Goal: Find specific page/section: Find specific page/section

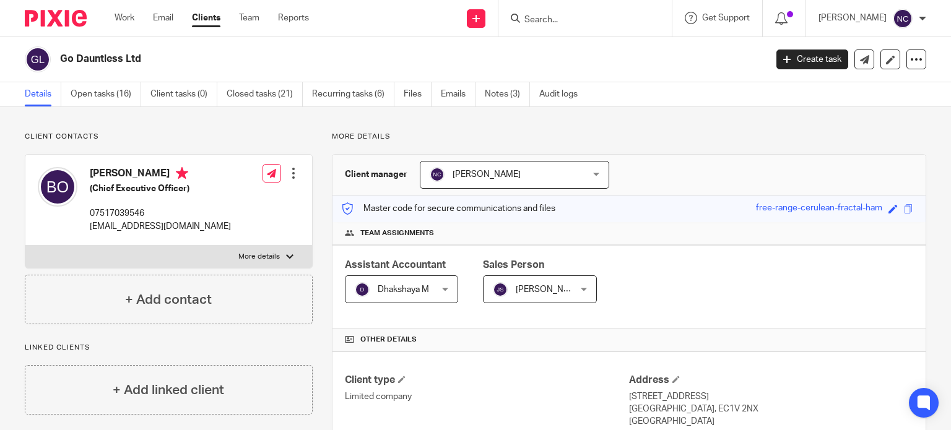
paste input "[EMAIL_ADDRESS][DOMAIN_NAME]"
click at [556, 22] on input "[EMAIL_ADDRESS][DOMAIN_NAME]" at bounding box center [578, 20] width 111 height 11
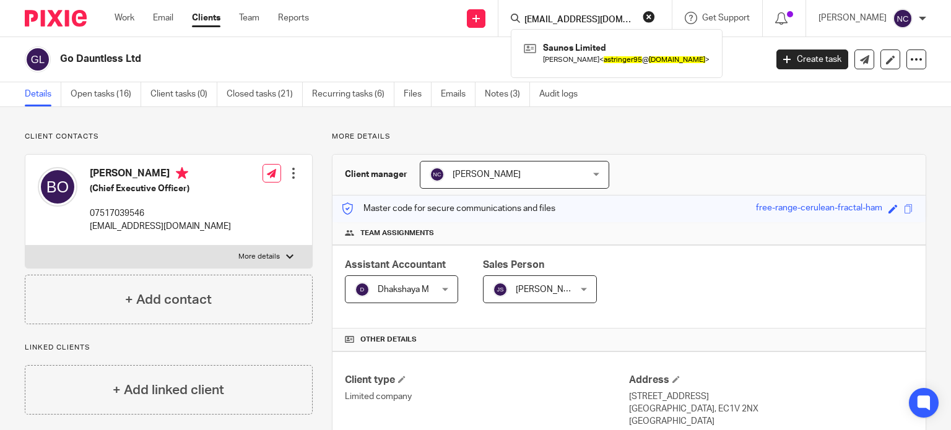
paste input "[EMAIL_ADDRESS]"
type input "[EMAIL_ADDRESS]"
click button "submit" at bounding box center [0, 0] width 0 height 0
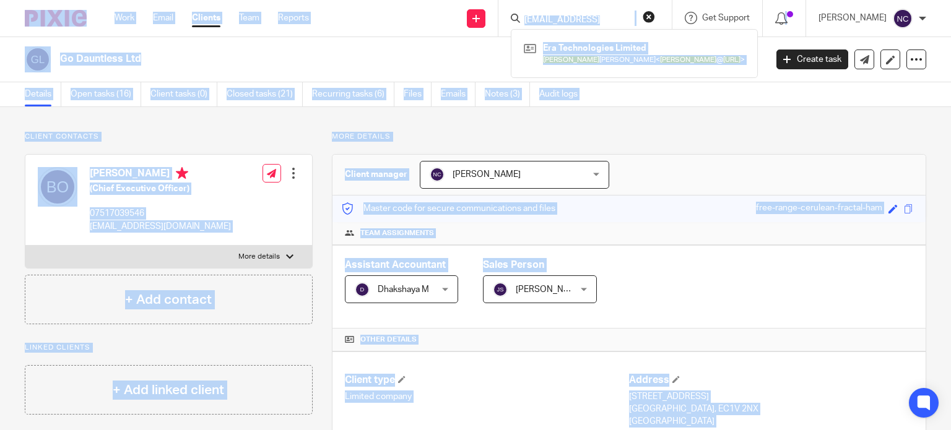
click at [431, 57] on h2 "Go Dauntless Ltd" at bounding box center [339, 59] width 558 height 13
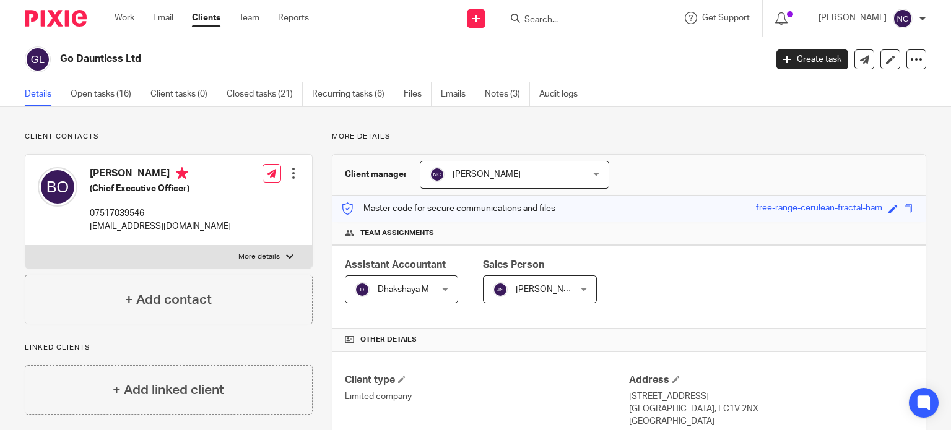
click at [614, 15] on input "Search" at bounding box center [578, 20] width 111 height 11
paste input "Roadtrip Studios Ltd"
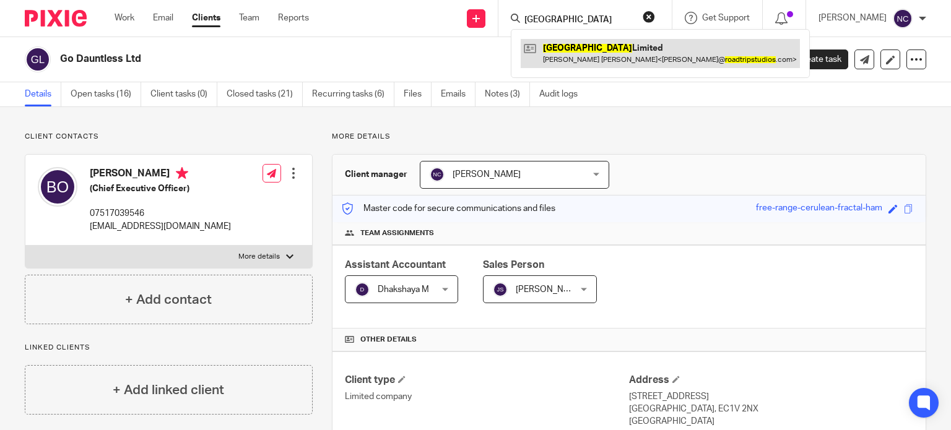
type input "[GEOGRAPHIC_DATA]"
click at [602, 46] on link at bounding box center [660, 53] width 279 height 28
